Goal: Information Seeking & Learning: Learn about a topic

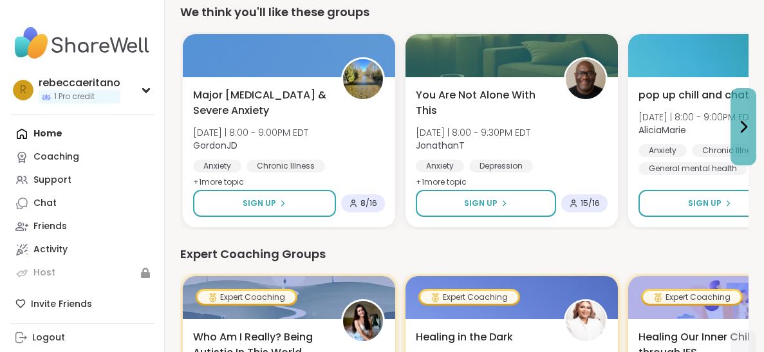
click at [736, 127] on icon at bounding box center [743, 126] width 15 height 15
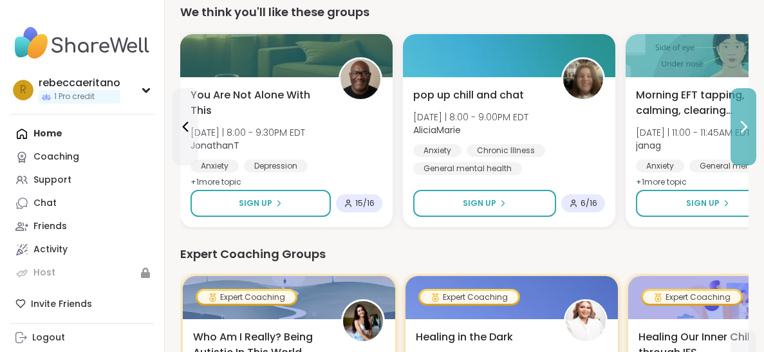
click at [745, 126] on icon at bounding box center [743, 127] width 5 height 10
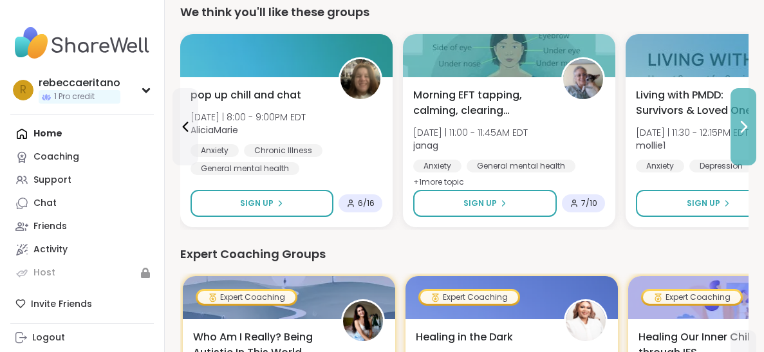
click at [747, 125] on icon at bounding box center [743, 127] width 5 height 10
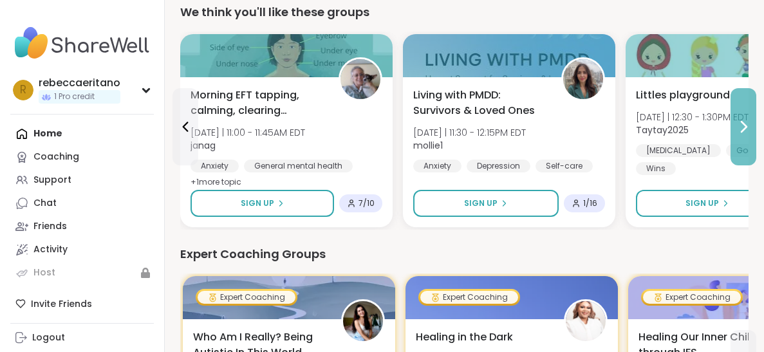
click at [743, 126] on icon at bounding box center [743, 126] width 15 height 15
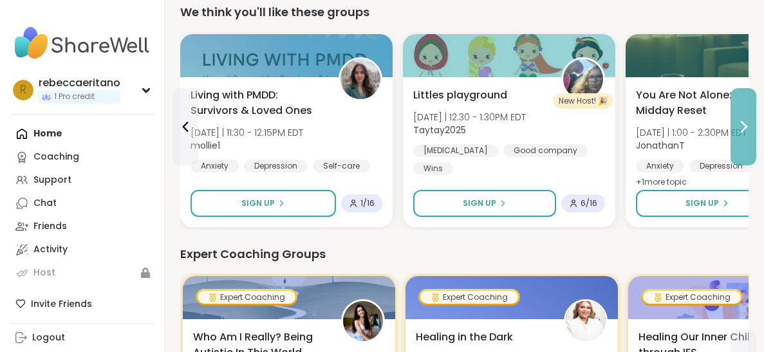
click at [742, 128] on icon at bounding box center [743, 127] width 5 height 10
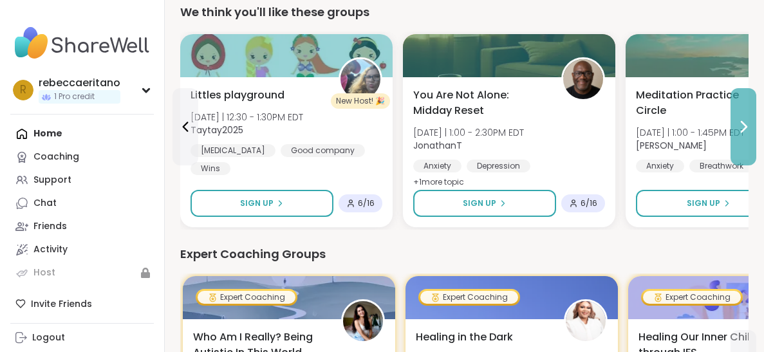
click at [742, 127] on icon at bounding box center [743, 126] width 15 height 15
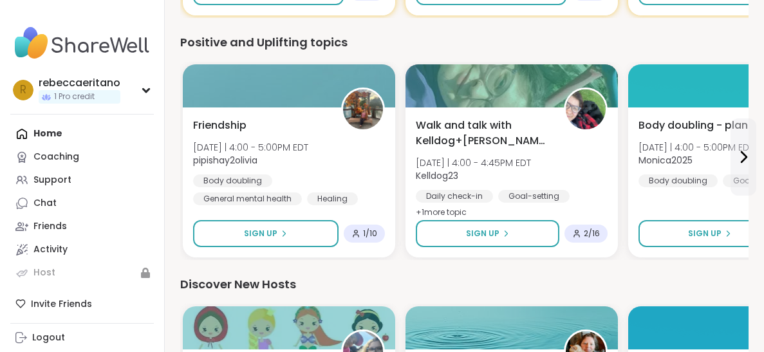
scroll to position [626, 0]
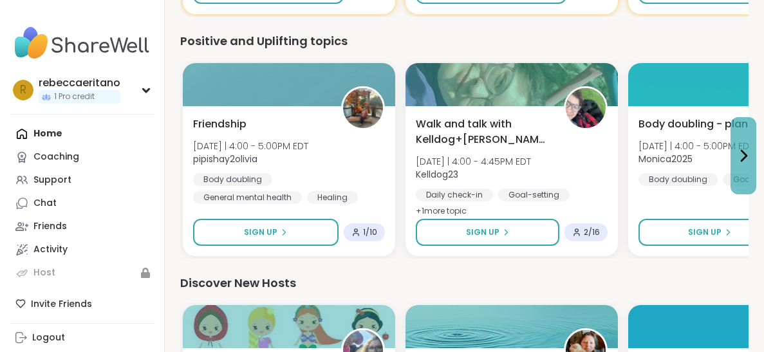
click at [747, 152] on icon at bounding box center [743, 155] width 15 height 15
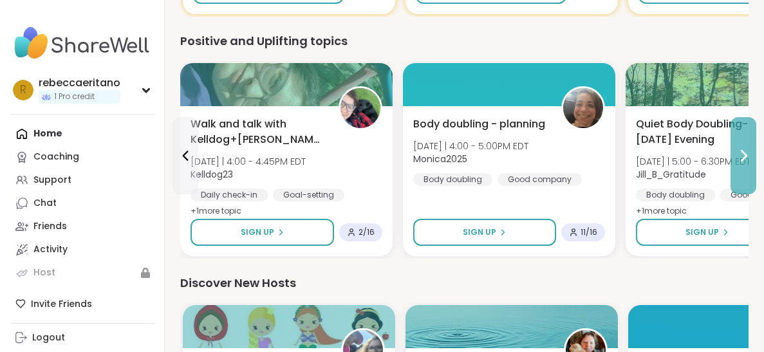
click at [736, 157] on icon at bounding box center [743, 155] width 15 height 15
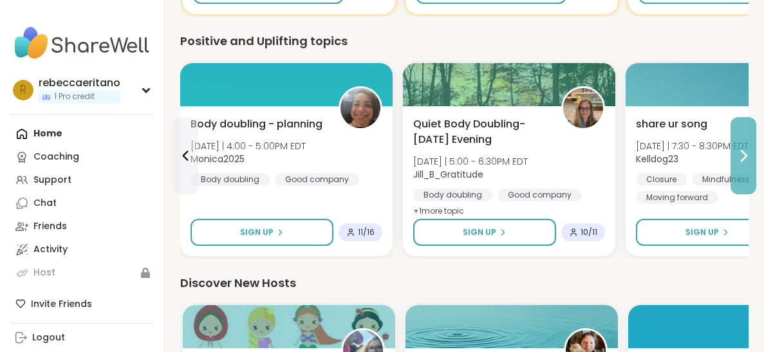
click at [742, 154] on icon at bounding box center [743, 155] width 15 height 15
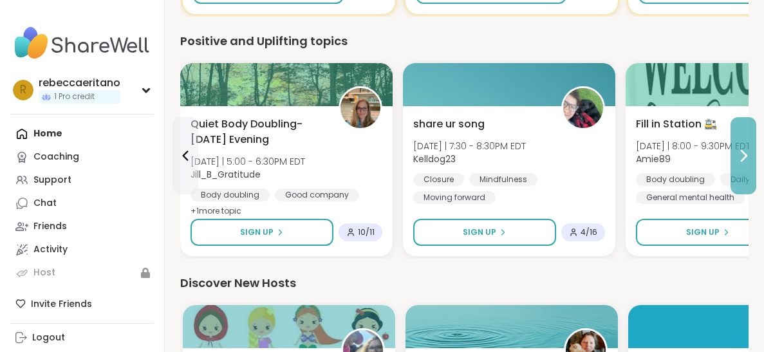
click at [732, 159] on button at bounding box center [744, 155] width 26 height 77
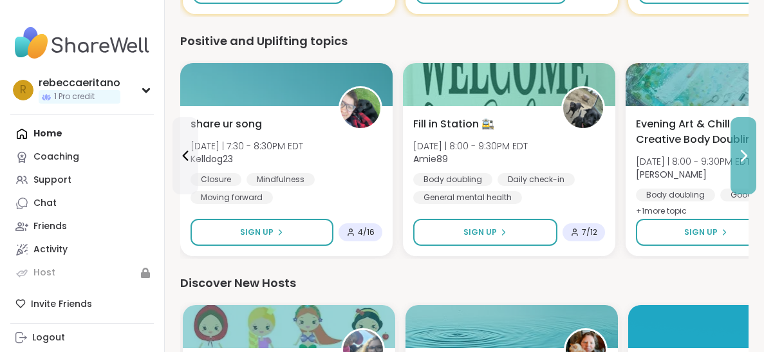
click at [743, 155] on icon at bounding box center [743, 155] width 15 height 15
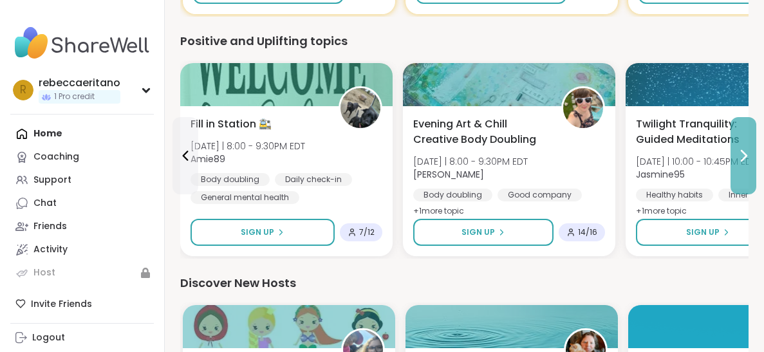
click at [743, 153] on icon at bounding box center [743, 156] width 5 height 10
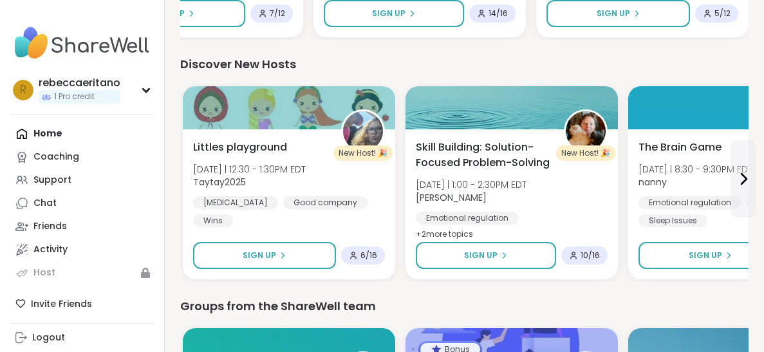
scroll to position [846, 0]
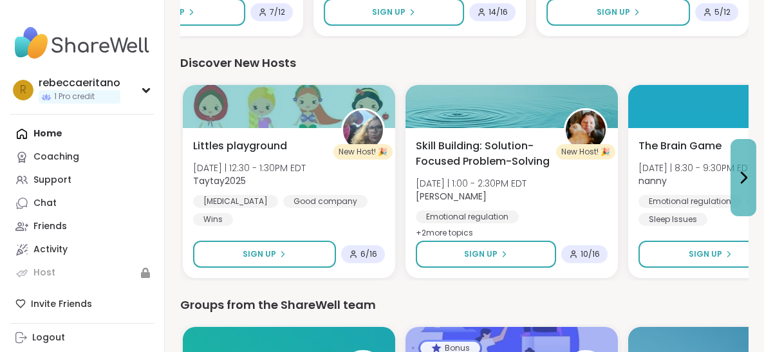
click at [742, 175] on icon at bounding box center [743, 177] width 15 height 15
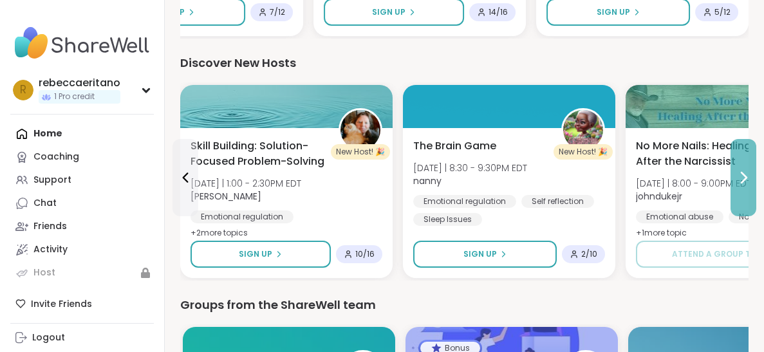
click at [742, 177] on icon at bounding box center [743, 177] width 15 height 15
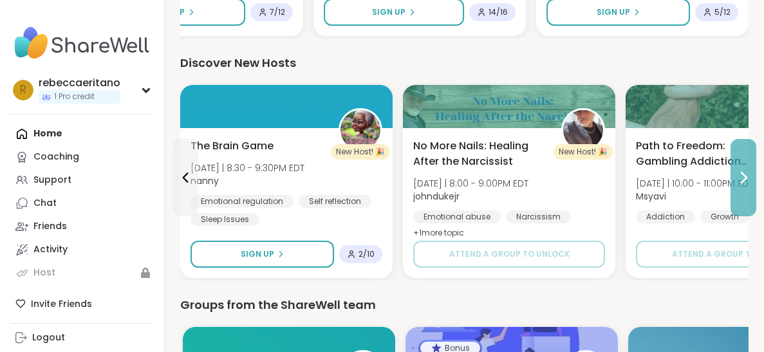
click at [744, 176] on icon at bounding box center [743, 177] width 15 height 15
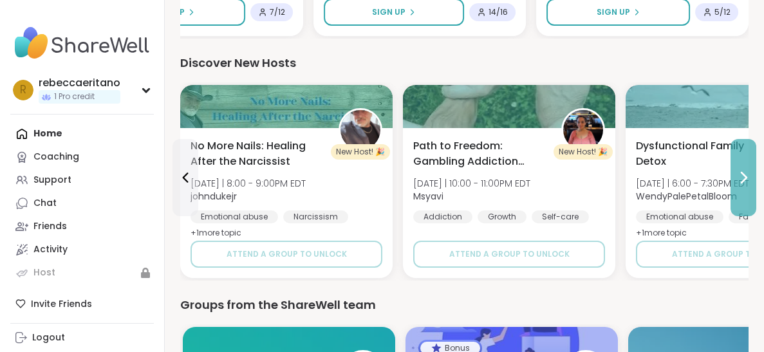
click at [743, 178] on icon at bounding box center [743, 177] width 15 height 15
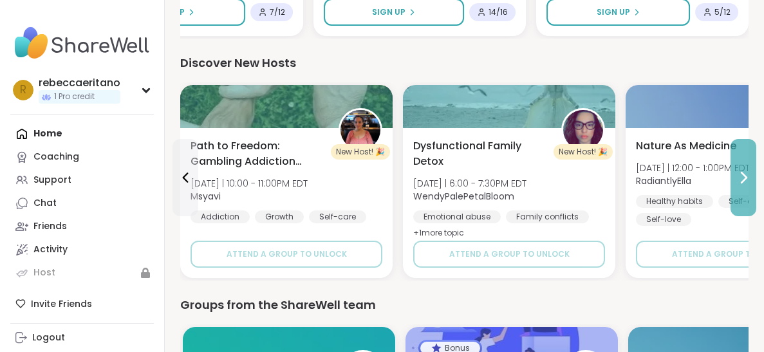
click at [742, 179] on icon at bounding box center [743, 177] width 15 height 15
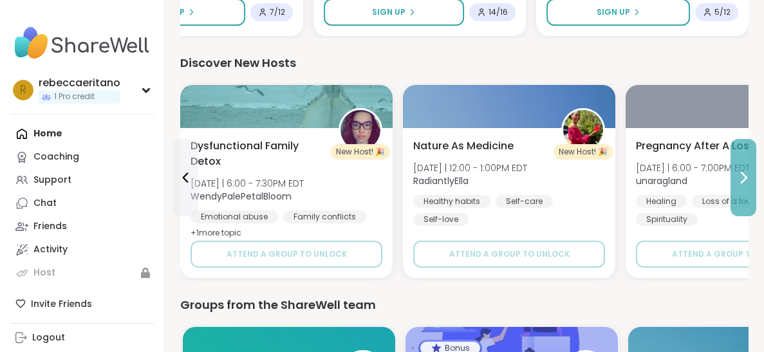
click at [742, 177] on icon at bounding box center [743, 177] width 15 height 15
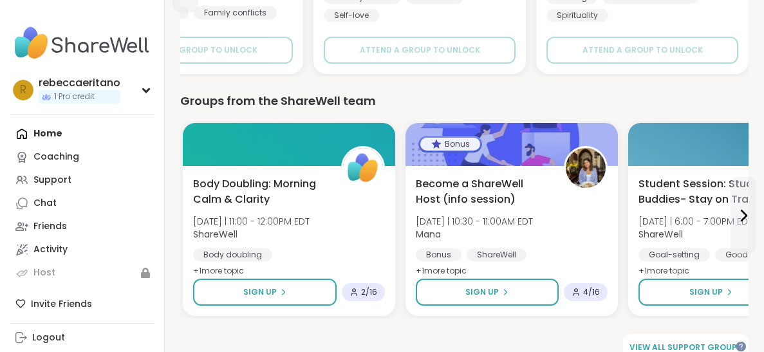
scroll to position [1071, 0]
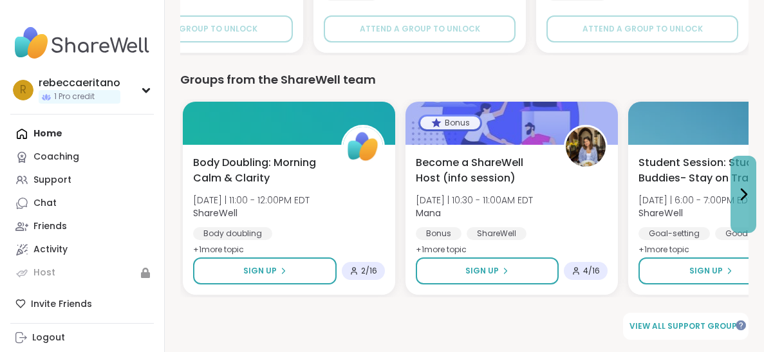
click at [742, 190] on icon at bounding box center [743, 194] width 5 height 10
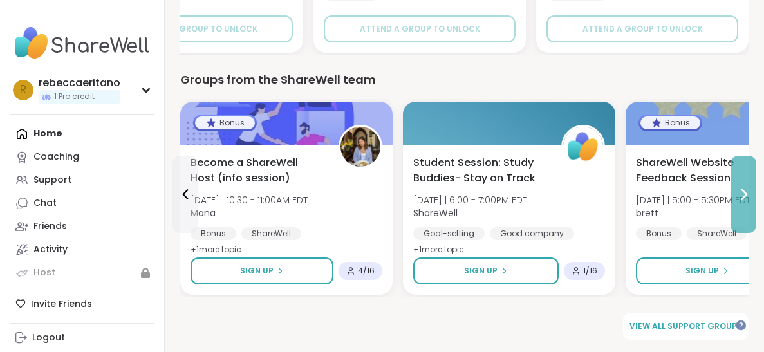
click at [746, 196] on icon at bounding box center [743, 194] width 15 height 15
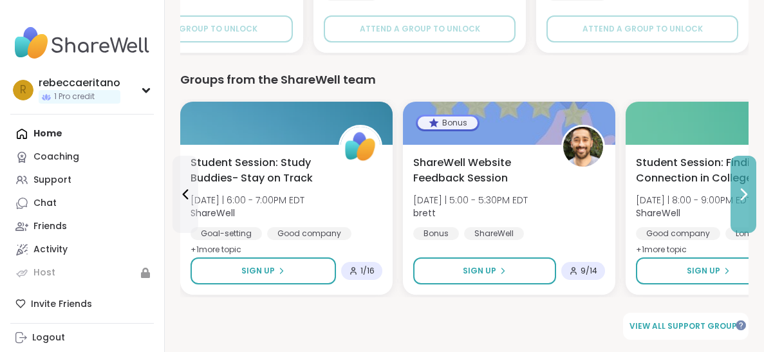
click at [744, 194] on icon at bounding box center [743, 194] width 5 height 10
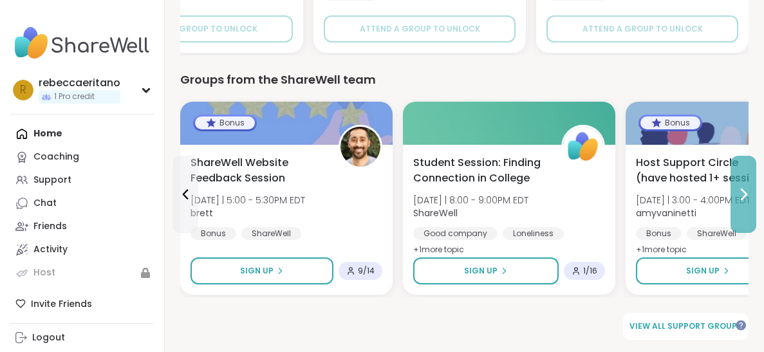
click at [736, 196] on icon at bounding box center [743, 194] width 15 height 15
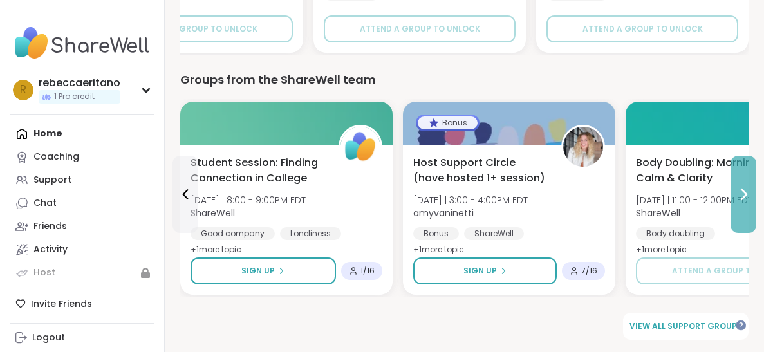
scroll to position [24, 0]
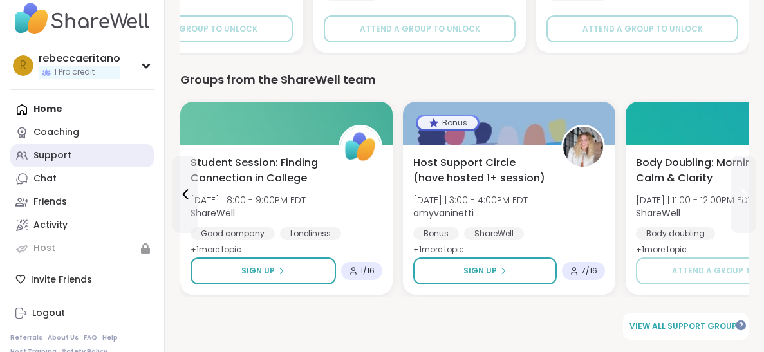
click at [44, 158] on div "Support" at bounding box center [52, 155] width 38 height 13
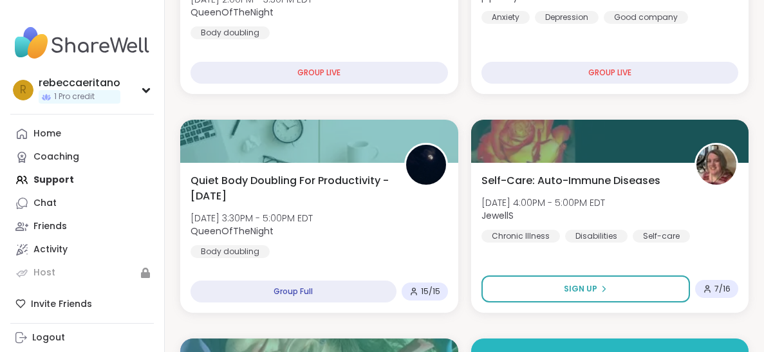
scroll to position [370, 0]
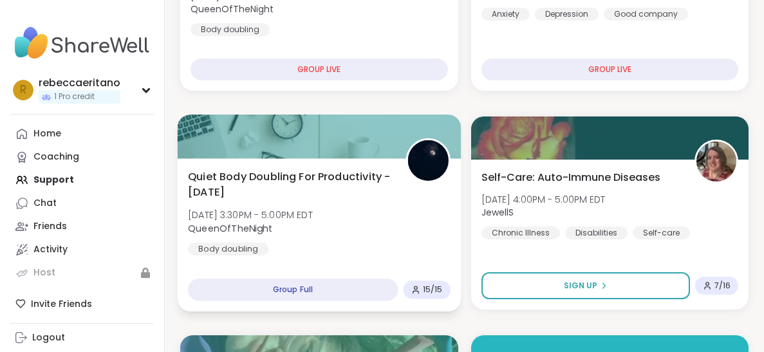
click at [269, 279] on div "Group Full" at bounding box center [293, 290] width 210 height 23
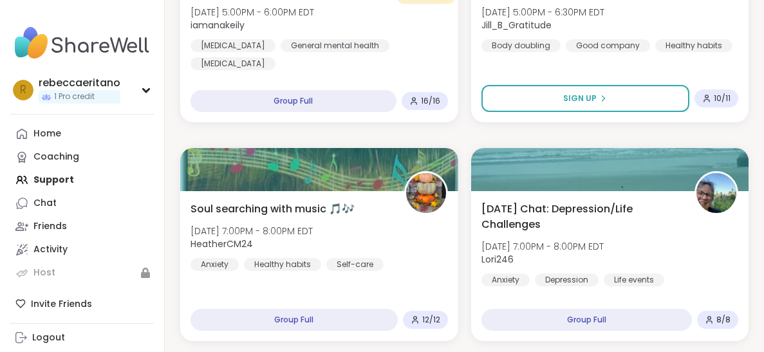
scroll to position [1436, 0]
